Goal: Task Accomplishment & Management: Manage account settings

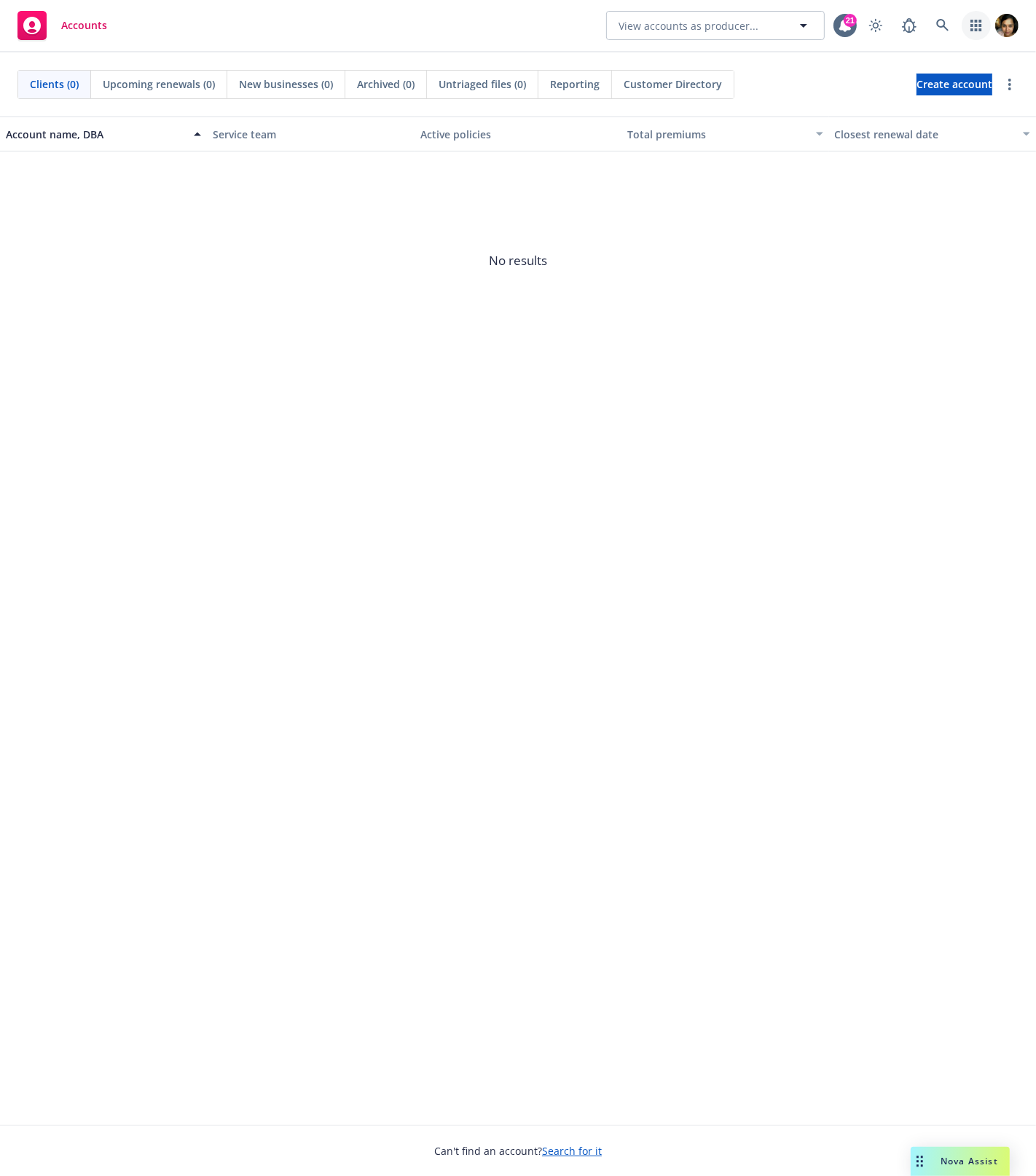
click at [979, 27] on icon "button" at bounding box center [976, 25] width 11 height 12
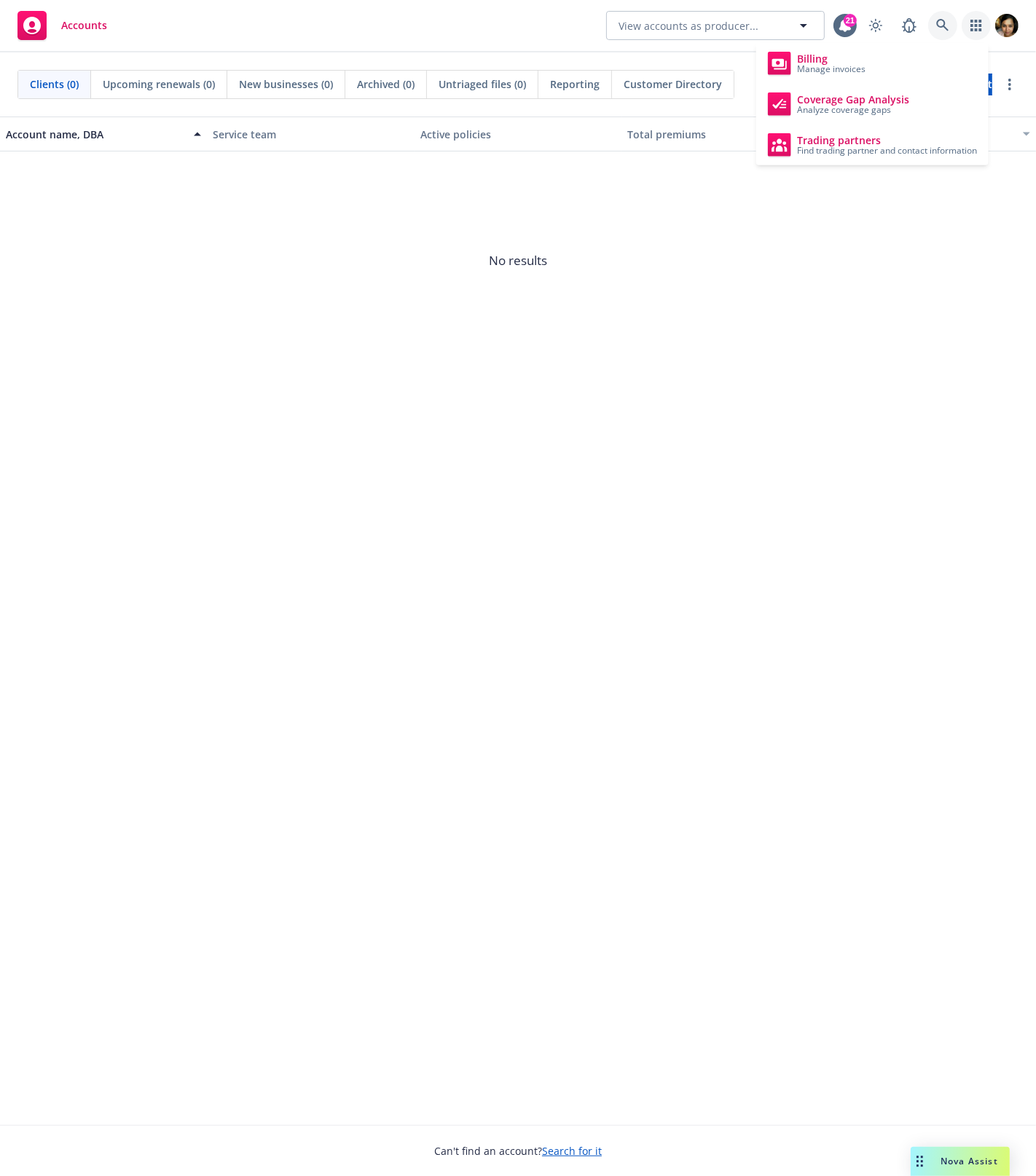
click at [951, 24] on link at bounding box center [942, 25] width 29 height 29
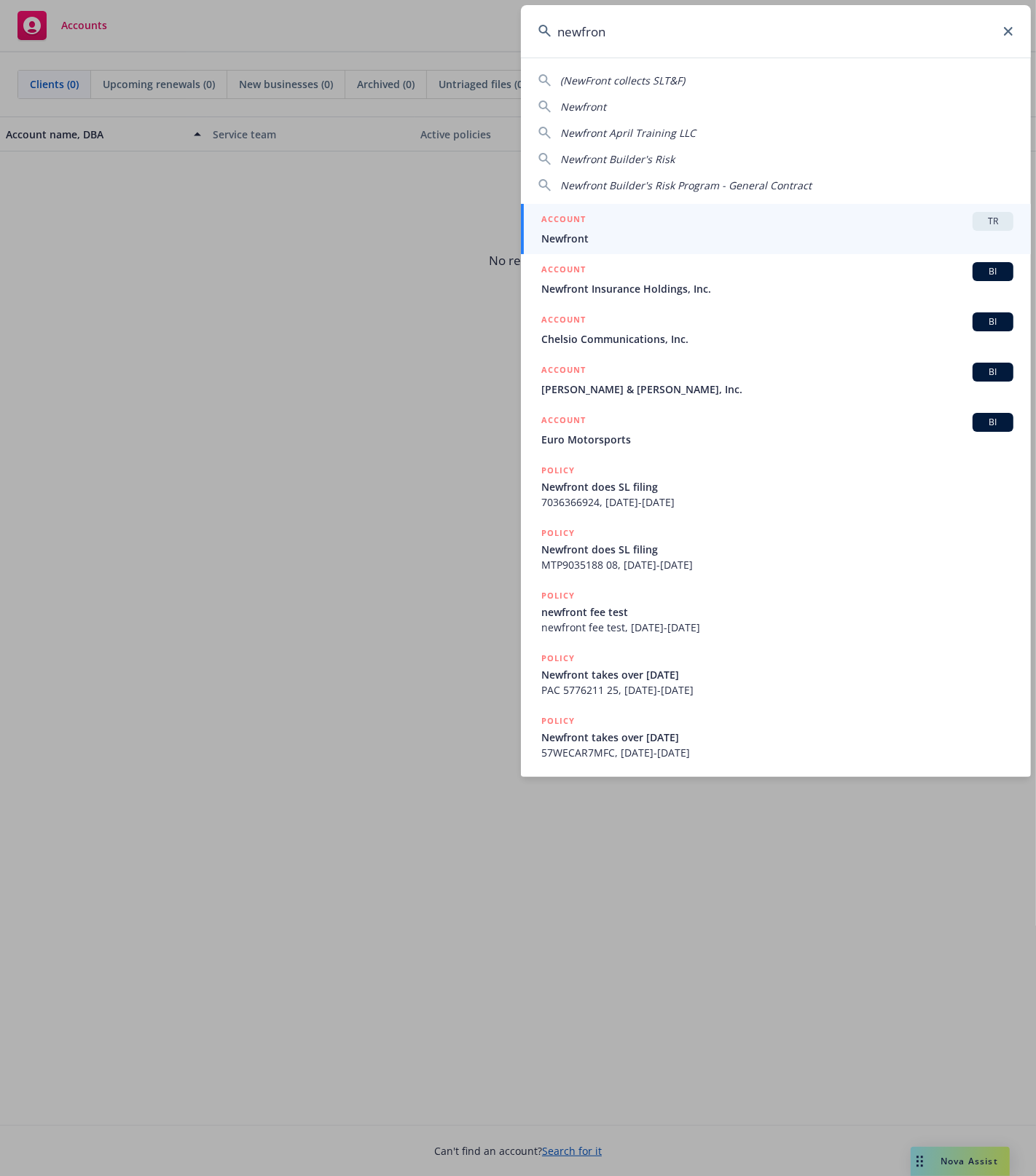
type input "newfron"
click at [606, 218] on div "ACCOUNT TR" at bounding box center [777, 221] width 472 height 19
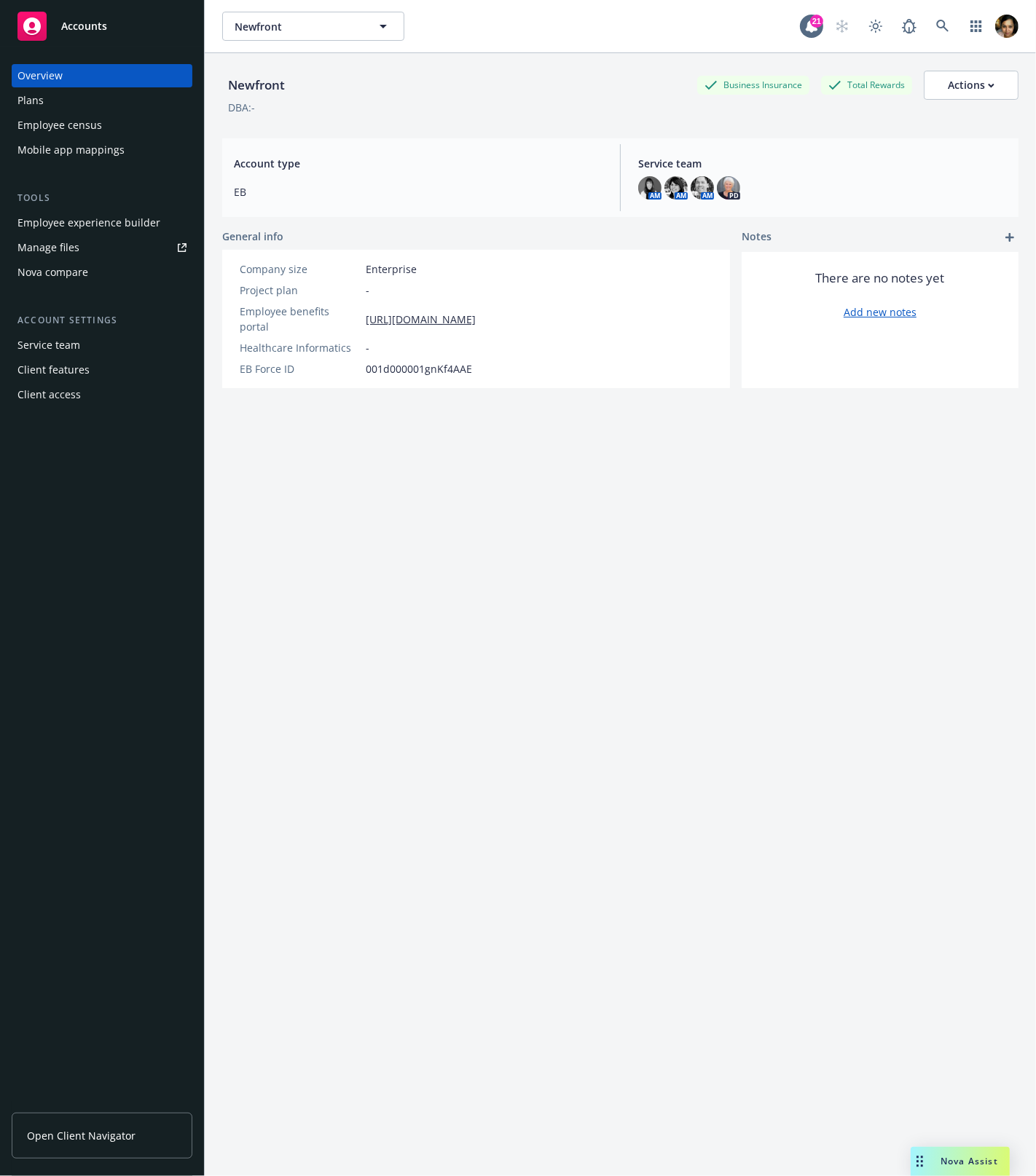
click at [65, 370] on div "Client features" at bounding box center [53, 369] width 72 height 23
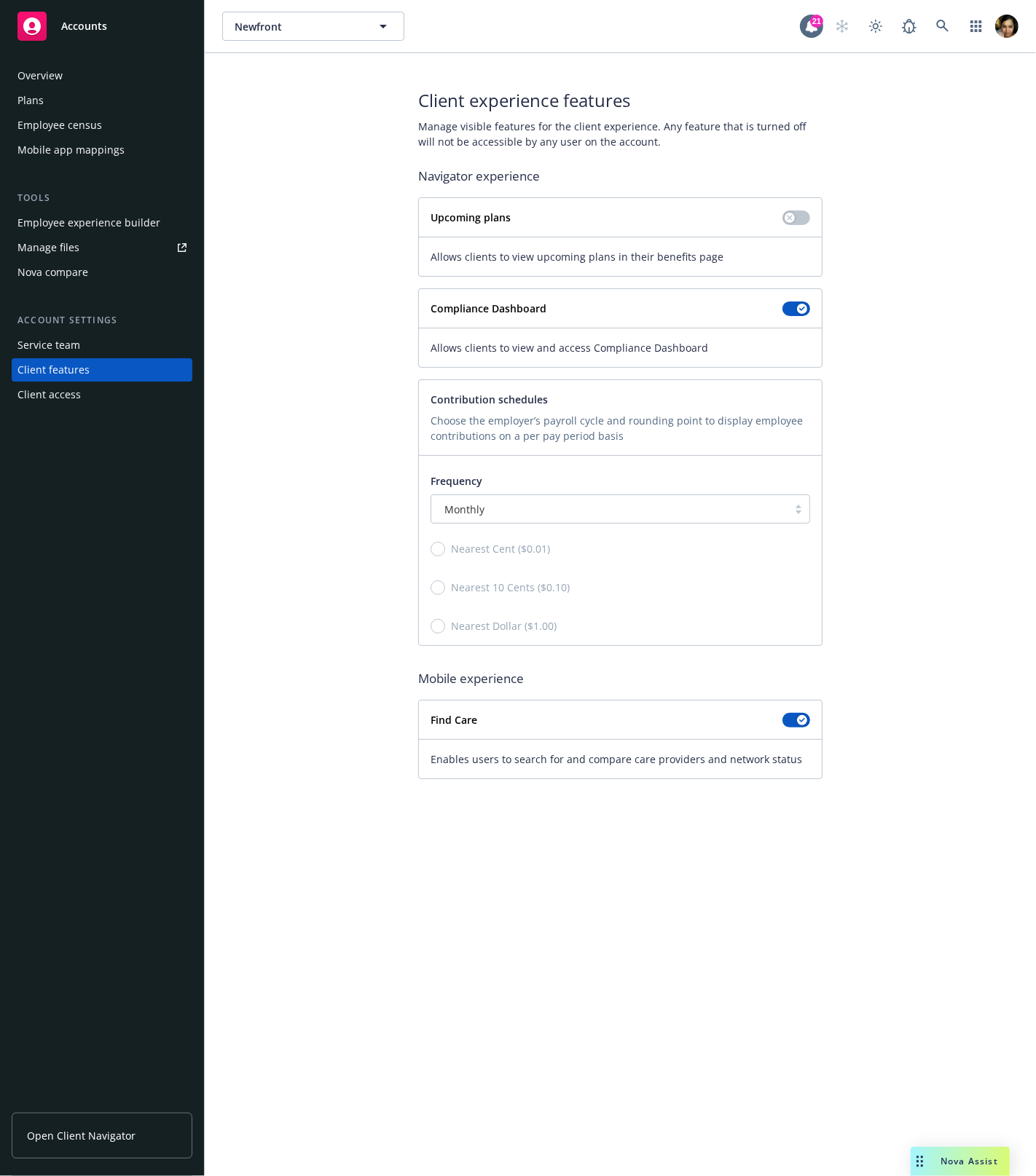
click at [72, 401] on div "Client access" at bounding box center [49, 394] width 63 height 23
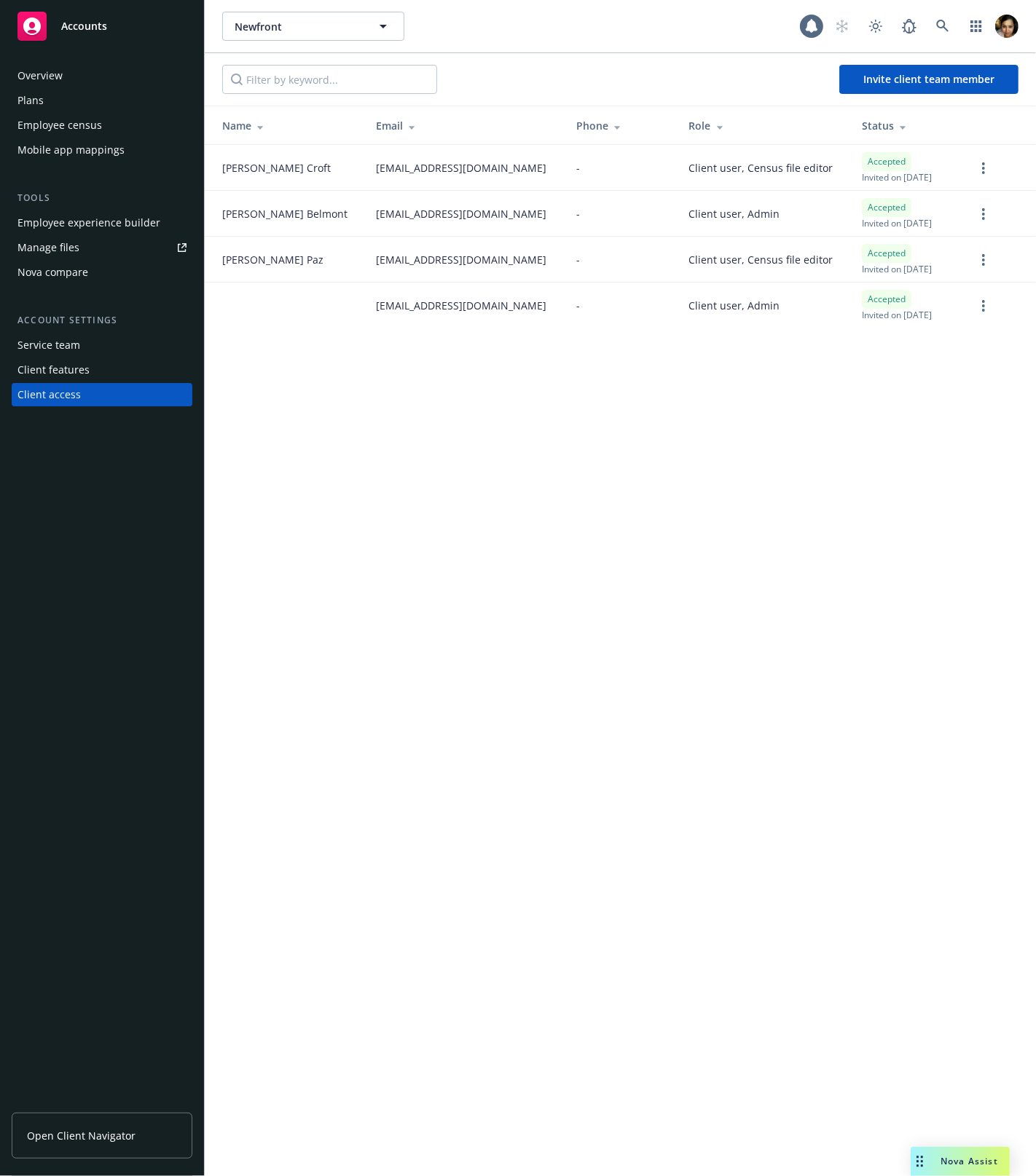
click at [76, 384] on div "Client access" at bounding box center [49, 394] width 63 height 23
click at [84, 371] on div "Client features" at bounding box center [53, 369] width 72 height 23
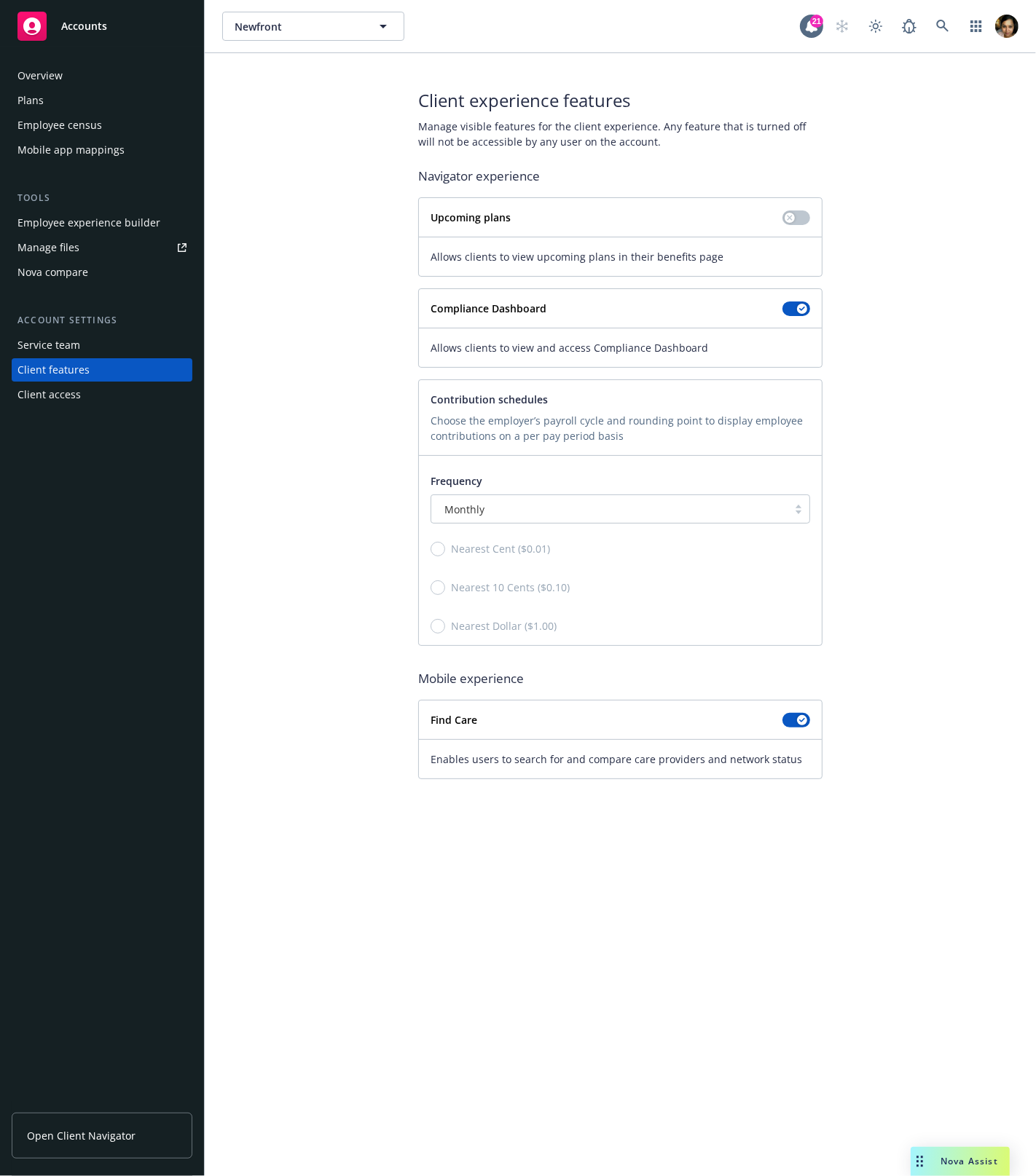
click at [116, 213] on div "Employee experience builder" at bounding box center [89, 223] width 143 height 23
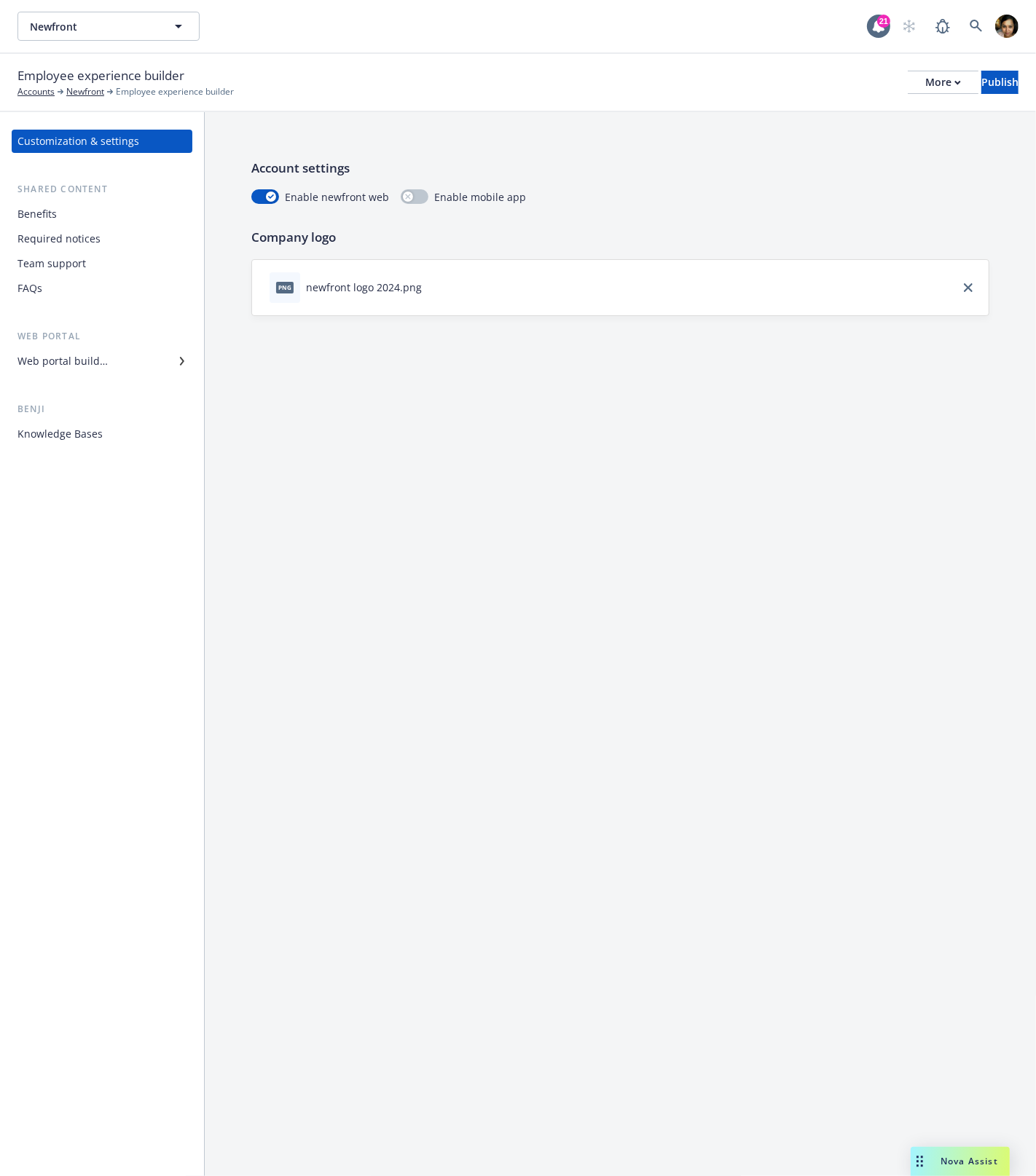
click at [441, 202] on span "Enable mobile app" at bounding box center [480, 196] width 92 height 15
click at [438, 195] on span "Enable mobile app" at bounding box center [480, 196] width 92 height 15
click at [579, 197] on div "Enable newfront web Enable mobile app" at bounding box center [620, 196] width 737 height 15
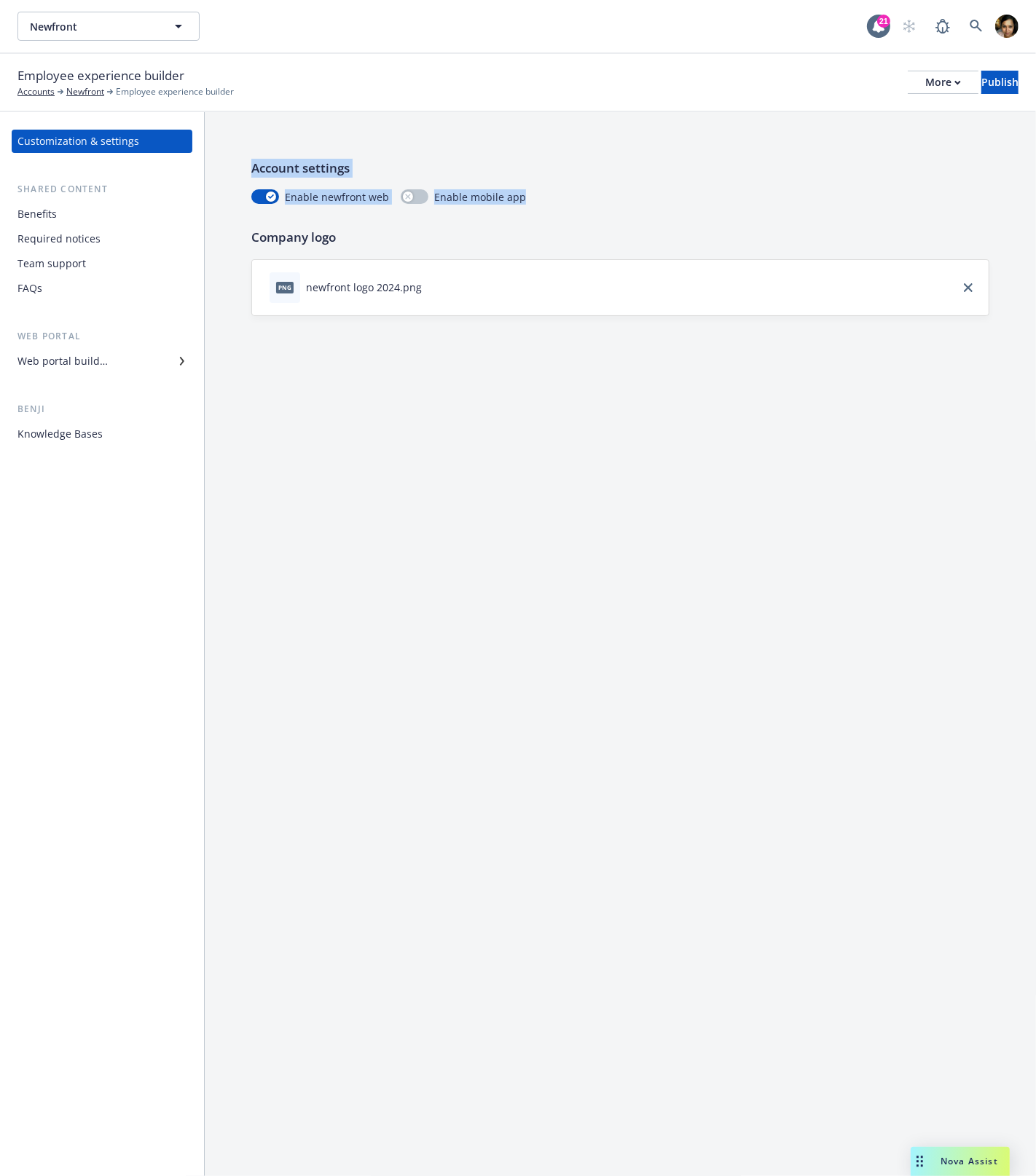
drag, startPoint x: 579, startPoint y: 197, endPoint x: 228, endPoint y: 163, distance: 352.6
click at [228, 163] on div "Account settings Enable newfront web Enable mobile app Company logo png newfron…" at bounding box center [619, 237] width 831 height 250
drag, startPoint x: 228, startPoint y: 163, endPoint x: 550, endPoint y: 198, distance: 323.9
click at [550, 198] on div "Account settings Enable newfront web Enable mobile app Company logo png newfron…" at bounding box center [619, 237] width 831 height 250
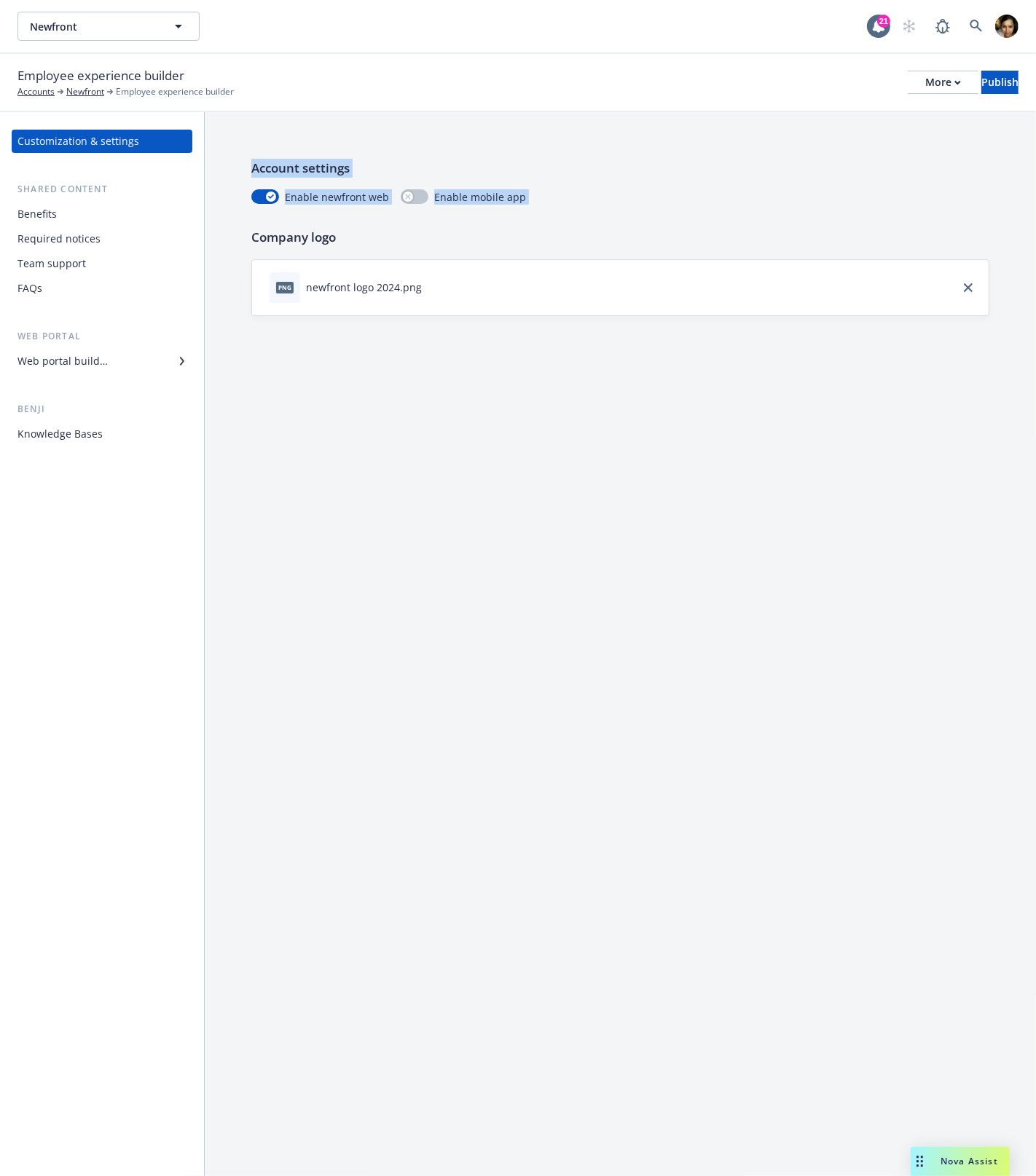
click at [550, 198] on div "Enable newfront web Enable mobile app" at bounding box center [620, 196] width 737 height 15
click at [371, 450] on div "Account settings Enable newfront web Enable mobile app Company logo png newfron…" at bounding box center [619, 643] width 831 height 1063
click at [313, 634] on div "Account settings Enable newfront web Enable mobile app Company logo png newfron…" at bounding box center [619, 643] width 831 height 1063
